Goal: Task Accomplishment & Management: Complete application form

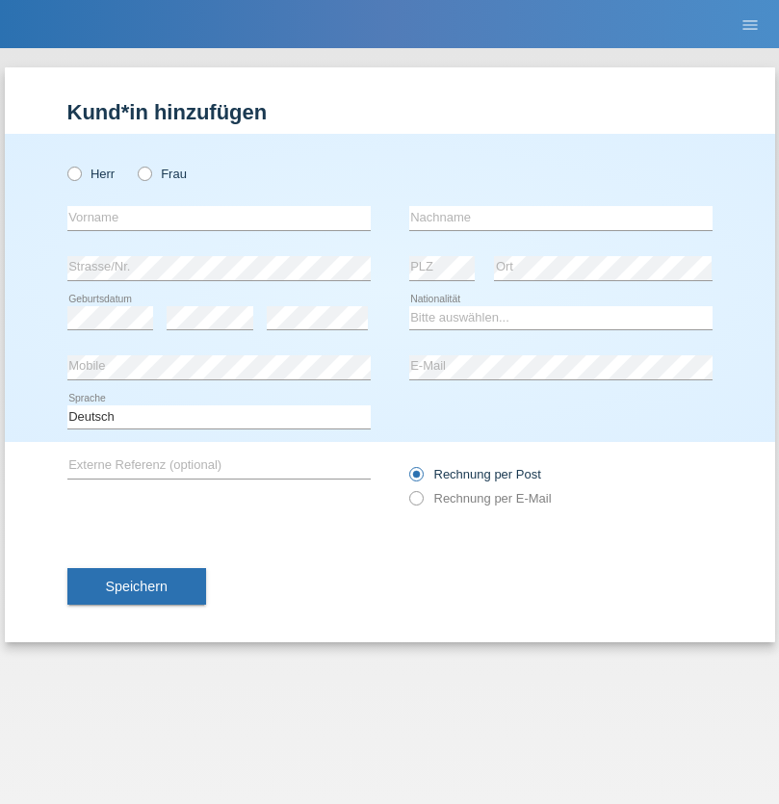
radio input "true"
click at [219, 218] on input "text" at bounding box center [218, 218] width 303 height 24
type input "Neto Buchs"
click at [561, 218] on input "text" at bounding box center [560, 218] width 303 height 24
type input "Maria Aparecida"
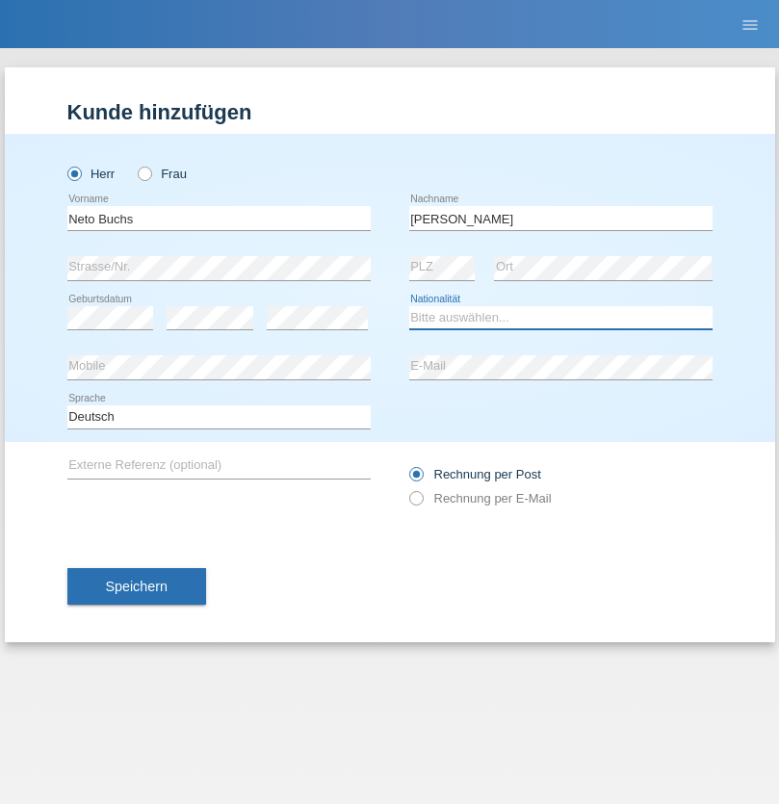
select select "LR"
select select "C"
select select "17"
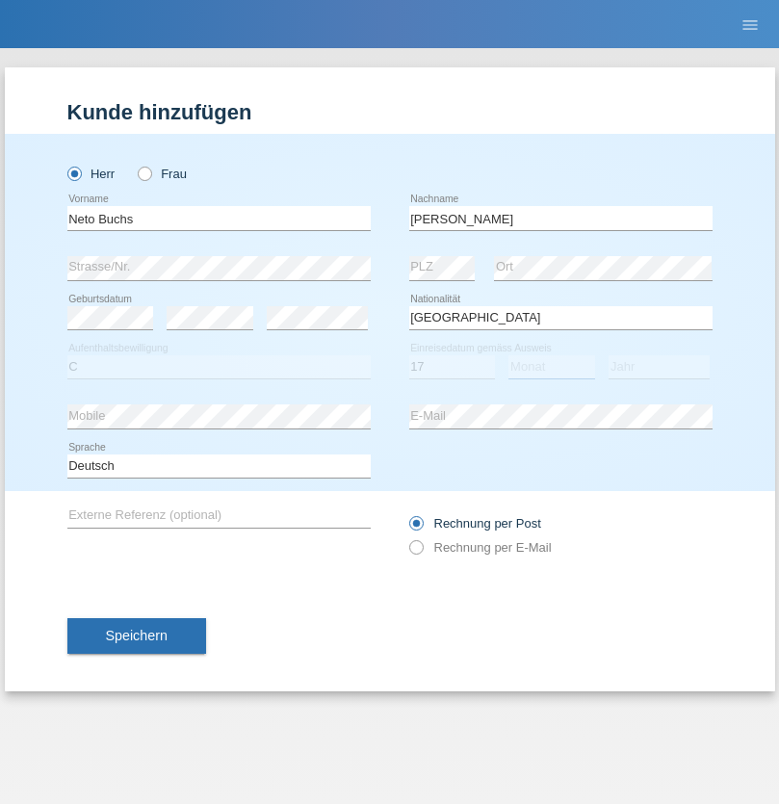
select select "10"
select select "2017"
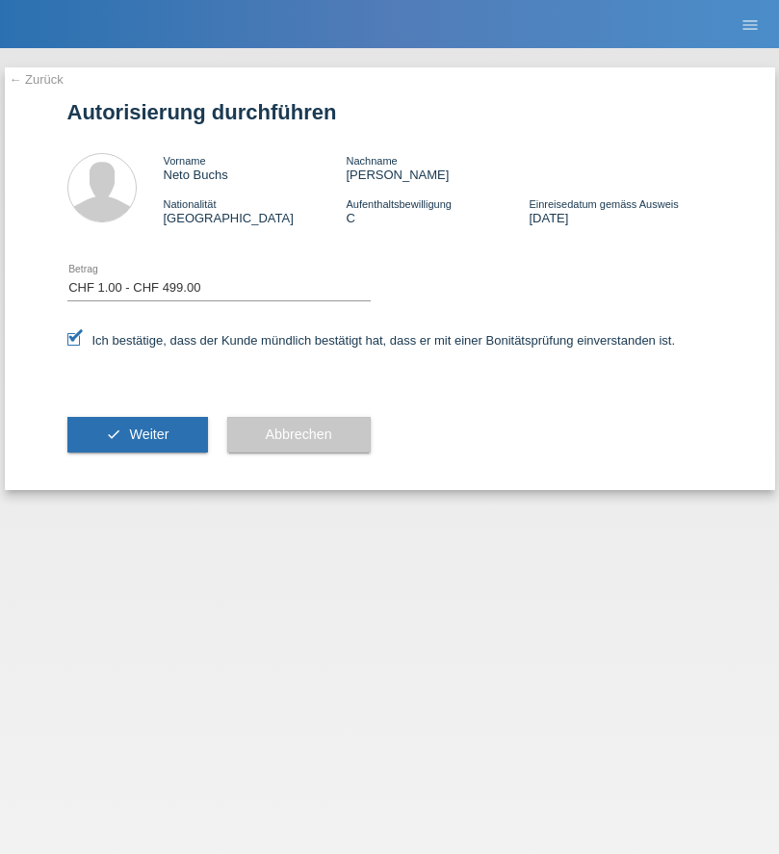
select select "1"
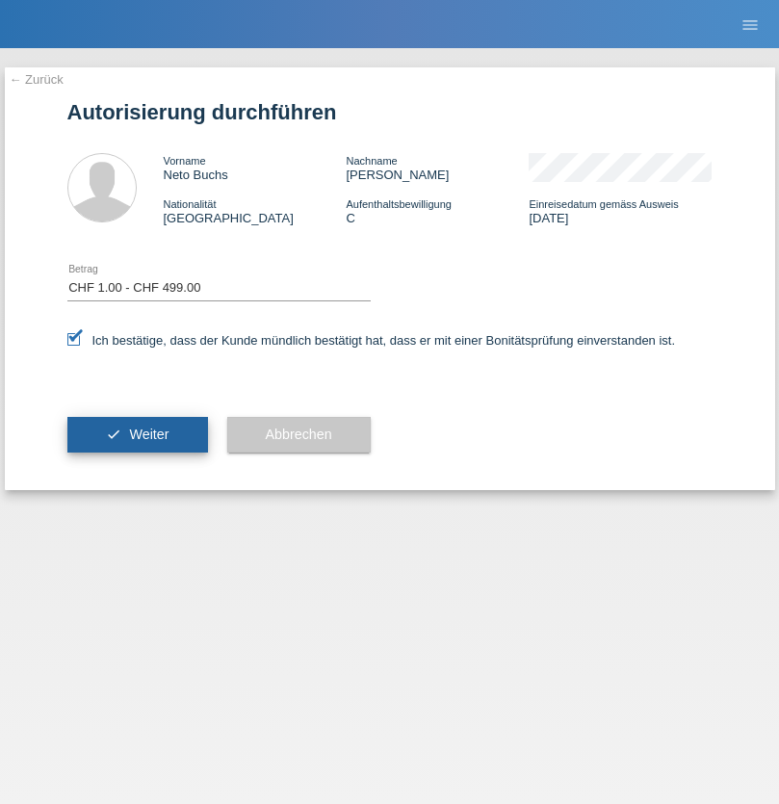
click at [137, 434] on span "Weiter" at bounding box center [148, 434] width 39 height 15
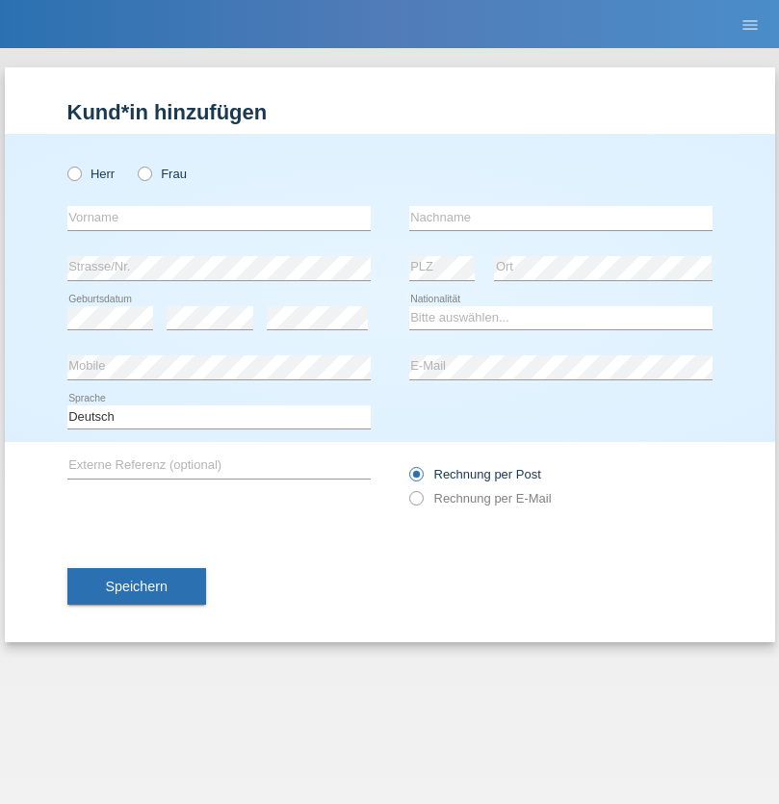
radio input "true"
click at [219, 218] on input "text" at bounding box center [218, 218] width 303 height 24
type input "[DEMOGRAPHIC_DATA]"
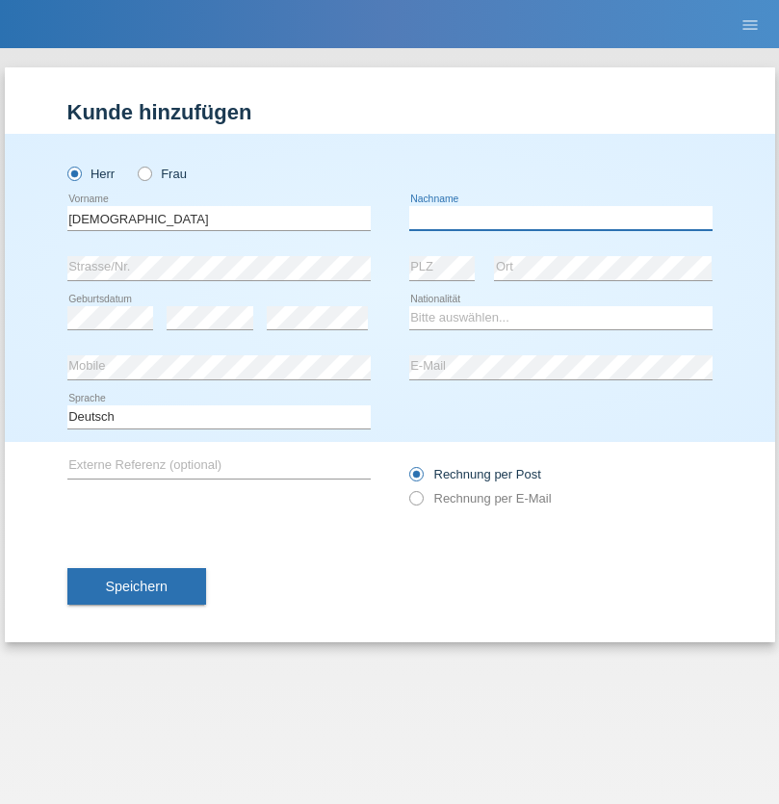
click at [561, 218] on input "text" at bounding box center [560, 218] width 303 height 24
type input "mentor"
select select "XK"
select select "C"
select select "25"
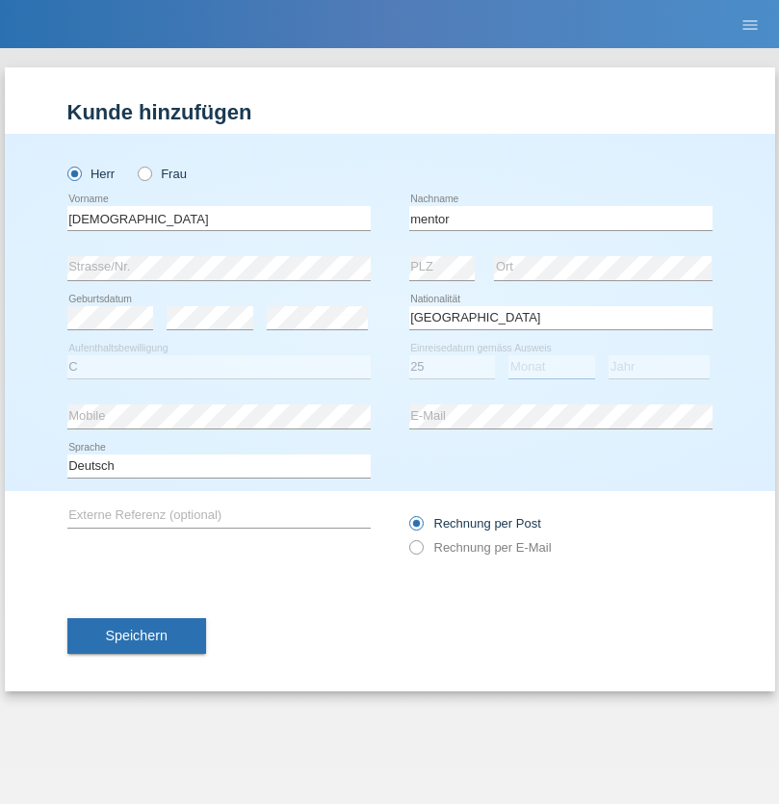
select select "05"
select select "1971"
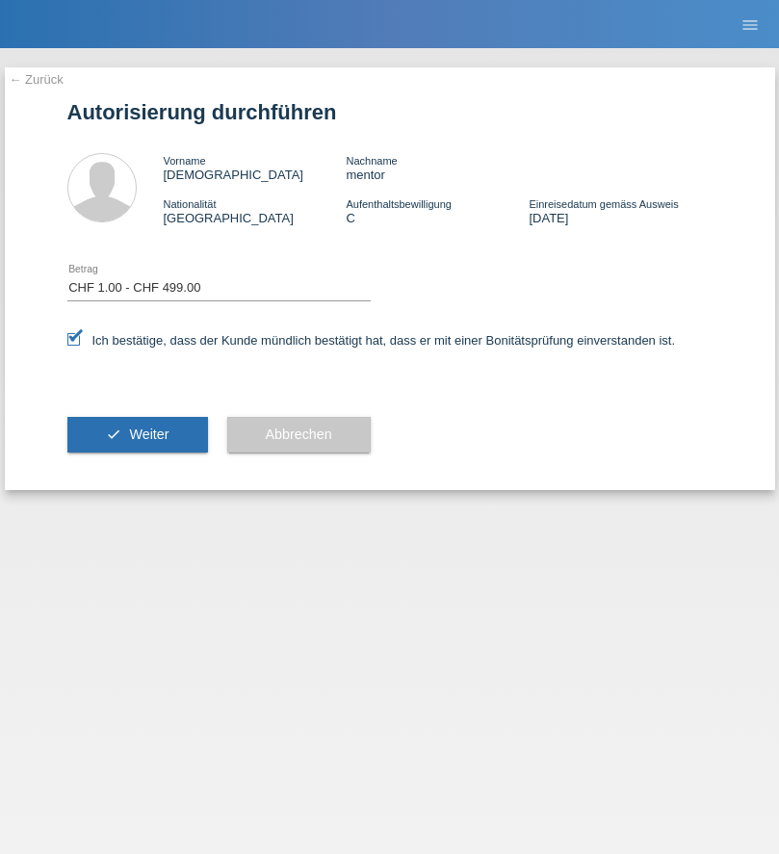
select select "1"
click at [137, 434] on span "Weiter" at bounding box center [148, 434] width 39 height 15
